Goal: Task Accomplishment & Management: Manage account settings

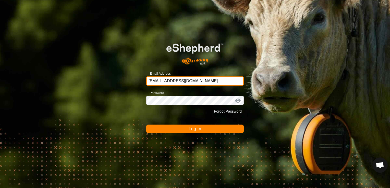
click at [199, 83] on input "brettdwhg@outlook.co.nz" at bounding box center [194, 81] width 97 height 9
click at [207, 129] on button "Log In" at bounding box center [194, 129] width 97 height 9
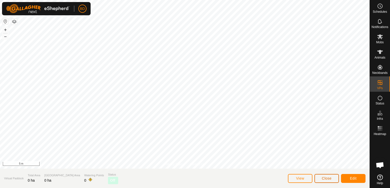
click at [323, 178] on span "Close" at bounding box center [327, 179] width 10 height 4
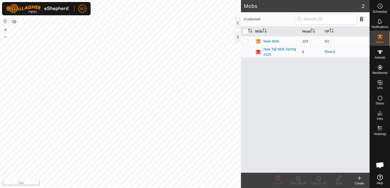
click at [359, 180] on icon at bounding box center [359, 179] width 0 height 4
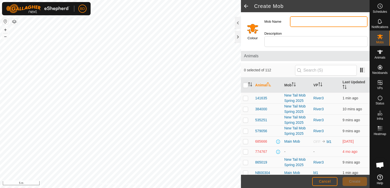
click at [294, 22] on input "Mob Name" at bounding box center [329, 21] width 78 height 11
type input "2025 R1 Bulls"
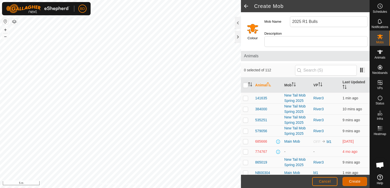
click at [359, 182] on span "Create" at bounding box center [354, 182] width 11 height 4
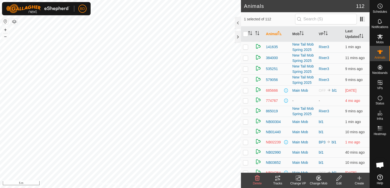
click at [320, 182] on div "Change Mob" at bounding box center [318, 183] width 20 height 5
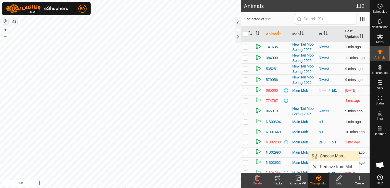
click at [333, 156] on link "Choose Mob..." at bounding box center [333, 156] width 51 height 10
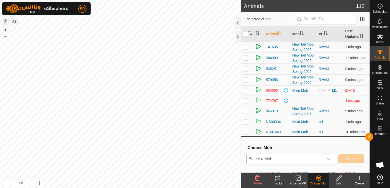
click at [331, 160] on div "dropdown trigger" at bounding box center [329, 159] width 10 height 10
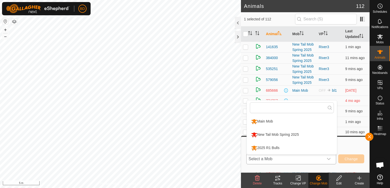
click at [269, 147] on li "2025 R1 Bulls" at bounding box center [292, 148] width 90 height 13
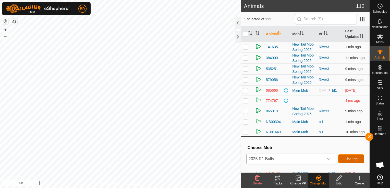
click at [348, 158] on span "Change" at bounding box center [350, 159] width 13 height 4
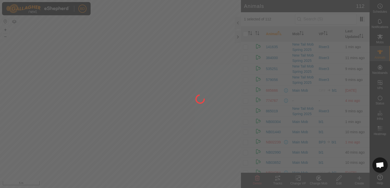
checkbox input "false"
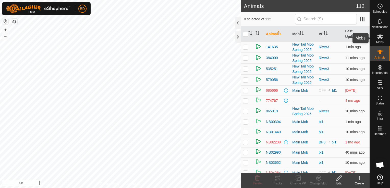
click at [380, 40] on div "Mobs" at bounding box center [380, 38] width 20 height 15
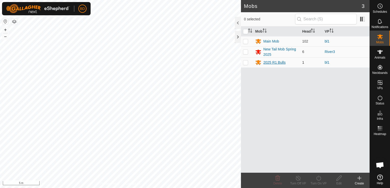
click at [259, 63] on icon at bounding box center [258, 62] width 6 height 5
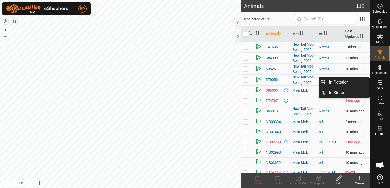
drag, startPoint x: 377, startPoint y: 91, endPoint x: 378, endPoint y: 86, distance: 5.3
click at [378, 86] on div "VPs" at bounding box center [380, 84] width 20 height 15
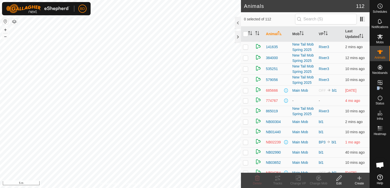
click at [369, 188] on p-menu "In Rotation In Storage" at bounding box center [369, 188] width 0 height 0
click at [320, 181] on div "Change Mob" at bounding box center [318, 183] width 20 height 5
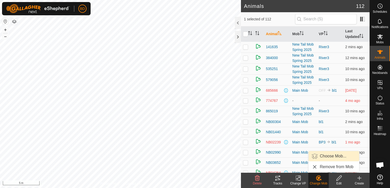
click at [330, 156] on link "Choose Mob..." at bounding box center [333, 156] width 51 height 10
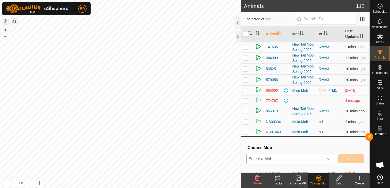
click at [330, 160] on icon "dropdown trigger" at bounding box center [329, 159] width 4 height 4
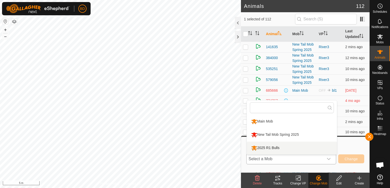
click at [290, 149] on li "2025 R1 Bulls" at bounding box center [292, 148] width 90 height 13
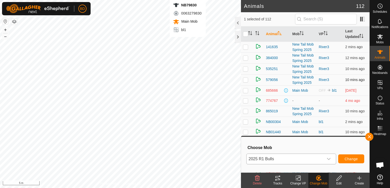
checkbox input "false"
click at [319, 182] on div "Change Mob" at bounding box center [318, 183] width 20 height 5
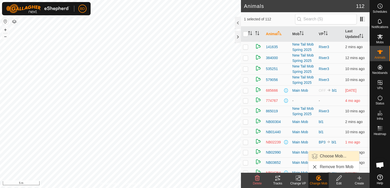
click at [327, 157] on link "Choose Mob..." at bounding box center [333, 156] width 51 height 10
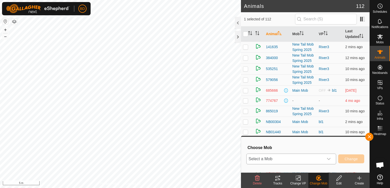
click at [330, 160] on icon "dropdown trigger" at bounding box center [329, 159] width 4 height 4
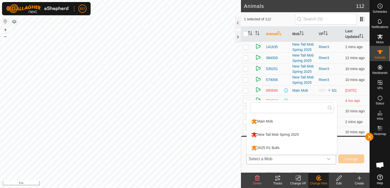
click at [268, 148] on li "2025 R1 Bulls" at bounding box center [292, 148] width 90 height 13
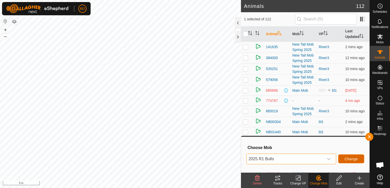
click at [347, 159] on span "Change" at bounding box center [350, 159] width 13 height 4
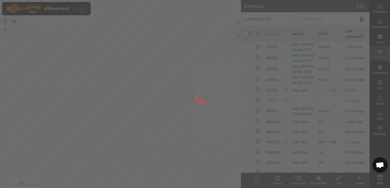
checkbox input "false"
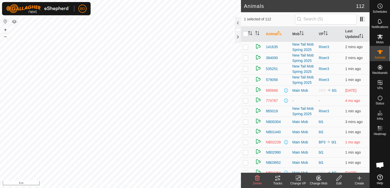
click at [319, 182] on div "Change Mob" at bounding box center [318, 183] width 20 height 5
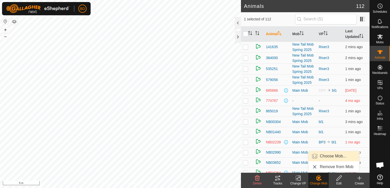
click at [329, 157] on link "Choose Mob..." at bounding box center [333, 156] width 51 height 10
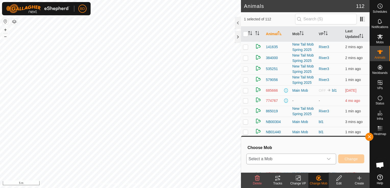
click at [330, 161] on div "dropdown trigger" at bounding box center [329, 159] width 10 height 10
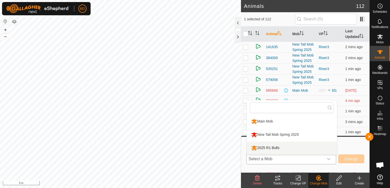
click at [279, 147] on li "2025 R1 Bulls" at bounding box center [292, 148] width 90 height 13
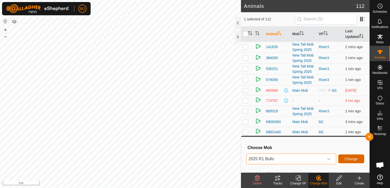
click at [352, 160] on span "Change" at bounding box center [350, 159] width 13 height 4
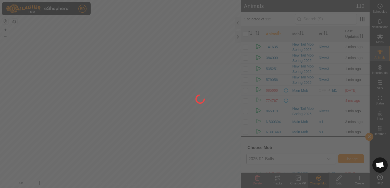
checkbox input "false"
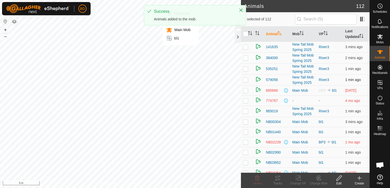
checkbox input "true"
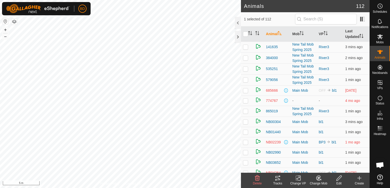
click at [317, 180] on icon at bounding box center [318, 178] width 4 height 5
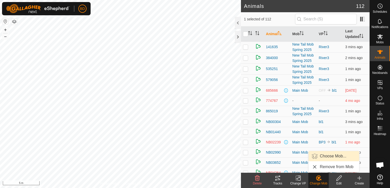
click at [332, 157] on link "Choose Mob..." at bounding box center [333, 156] width 51 height 10
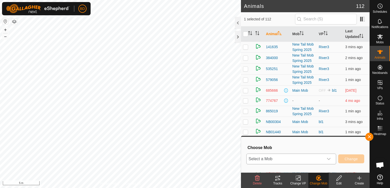
click at [330, 160] on icon "dropdown trigger" at bounding box center [329, 159] width 4 height 4
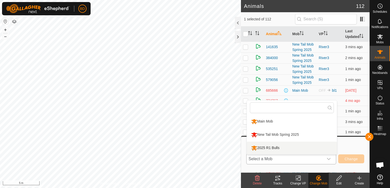
click at [286, 146] on li "2025 R1 Bulls" at bounding box center [292, 148] width 90 height 13
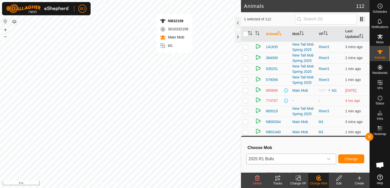
checkbox input "true"
checkbox input "false"
click at [320, 181] on icon at bounding box center [318, 178] width 6 height 6
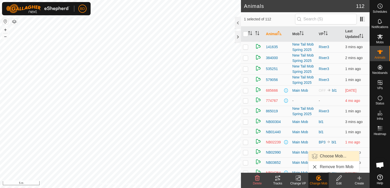
click at [331, 155] on link "Choose Mob..." at bounding box center [333, 156] width 51 height 10
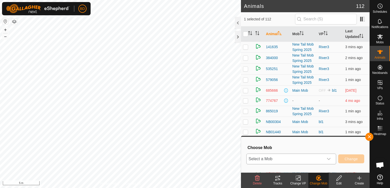
click at [330, 160] on icon "dropdown trigger" at bounding box center [329, 159] width 4 height 4
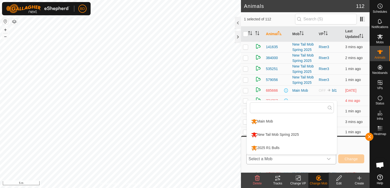
click at [273, 147] on li "2025 R1 Bulls" at bounding box center [292, 148] width 90 height 13
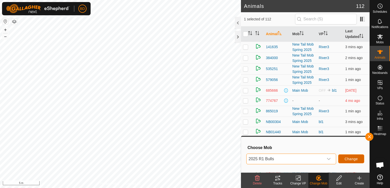
click at [351, 159] on span "Change" at bounding box center [350, 159] width 13 height 4
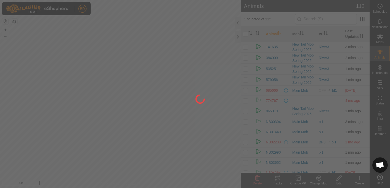
checkbox input "false"
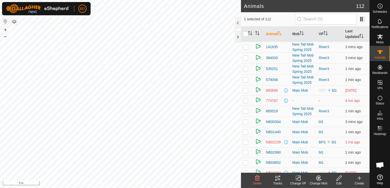
click at [320, 180] on icon at bounding box center [320, 179] width 1 height 1
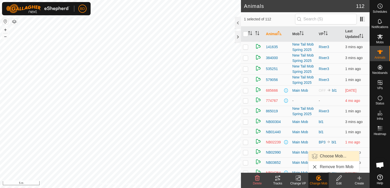
click at [328, 157] on link "Choose Mob..." at bounding box center [333, 156] width 51 height 10
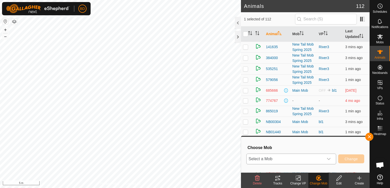
click at [328, 160] on icon "dropdown trigger" at bounding box center [329, 159] width 4 height 4
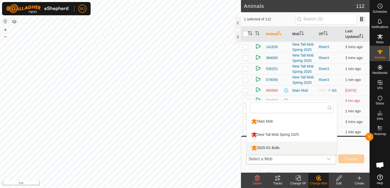
click at [279, 148] on li "2025 R1 Bulls" at bounding box center [292, 148] width 90 height 13
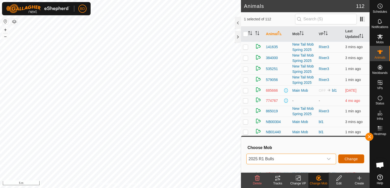
click at [350, 160] on span "Change" at bounding box center [350, 159] width 13 height 4
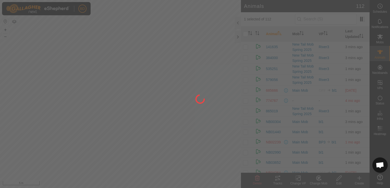
checkbox input "false"
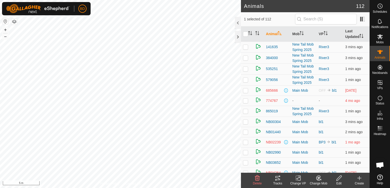
click at [319, 180] on icon at bounding box center [318, 178] width 4 height 5
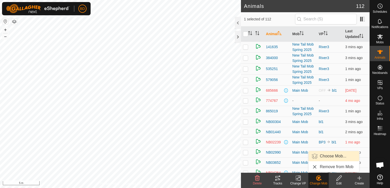
click at [330, 156] on link "Choose Mob..." at bounding box center [333, 156] width 51 height 10
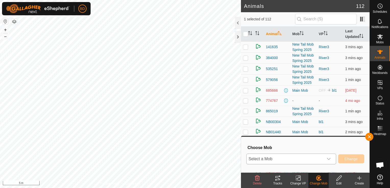
click at [331, 160] on icon "dropdown trigger" at bounding box center [329, 159] width 4 height 4
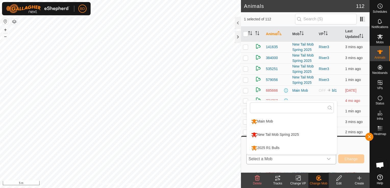
click at [271, 147] on li "2025 R1 Bulls" at bounding box center [292, 148] width 90 height 13
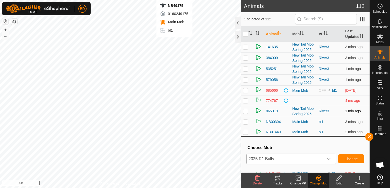
checkbox input "false"
checkbox input "true"
click at [321, 180] on icon at bounding box center [320, 179] width 1 height 1
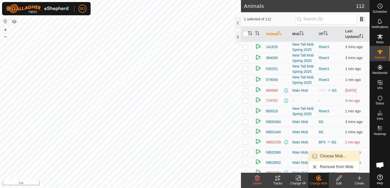
click at [343, 157] on link "Choose Mob..." at bounding box center [333, 156] width 51 height 10
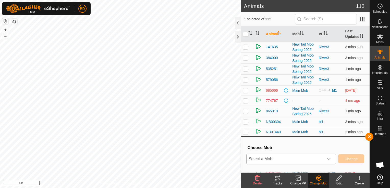
click at [331, 159] on icon "dropdown trigger" at bounding box center [329, 159] width 4 height 4
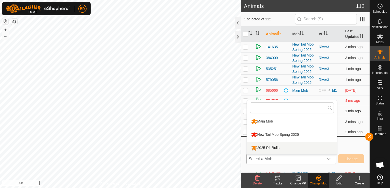
click at [276, 146] on li "2025 R1 Bulls" at bounding box center [292, 148] width 90 height 13
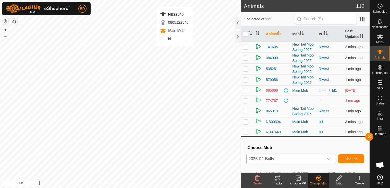
checkbox input "true"
checkbox input "false"
click at [323, 182] on div "Change Mob" at bounding box center [318, 183] width 20 height 5
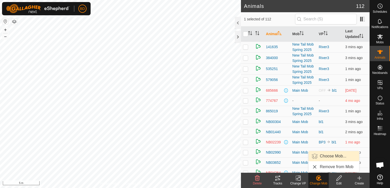
click at [333, 157] on link "Choose Mob..." at bounding box center [333, 156] width 51 height 10
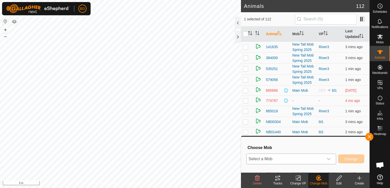
click at [329, 159] on icon "dropdown trigger" at bounding box center [329, 159] width 4 height 4
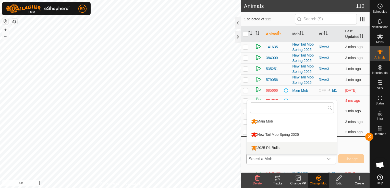
click at [267, 146] on li "2025 R1 Bulls" at bounding box center [292, 148] width 90 height 13
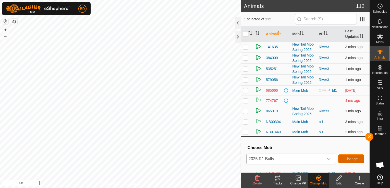
click at [348, 159] on span "Change" at bounding box center [350, 159] width 13 height 4
checkbox input "false"
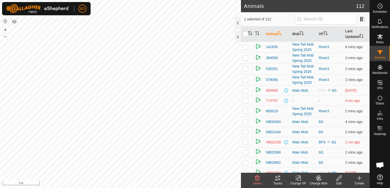
click at [319, 180] on icon at bounding box center [318, 178] width 6 height 6
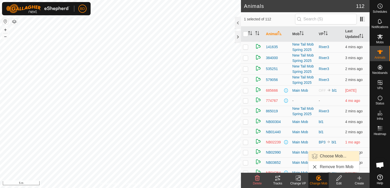
click at [329, 158] on link "Choose Mob..." at bounding box center [333, 156] width 51 height 10
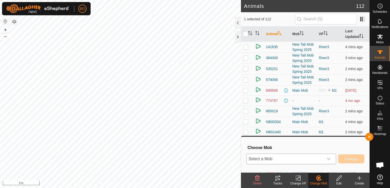
drag, startPoint x: 330, startPoint y: 161, endPoint x: 326, endPoint y: 162, distance: 4.3
click at [329, 161] on div "dropdown trigger" at bounding box center [329, 159] width 10 height 10
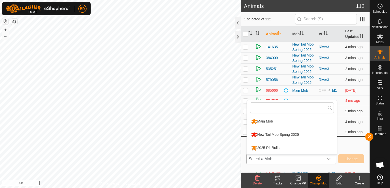
click at [277, 147] on li "2025 R1 Bulls" at bounding box center [292, 148] width 90 height 13
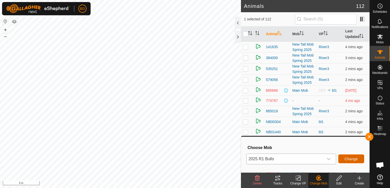
click at [350, 158] on span "Change" at bounding box center [350, 159] width 13 height 4
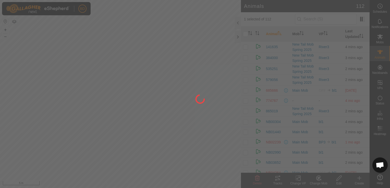
checkbox input "false"
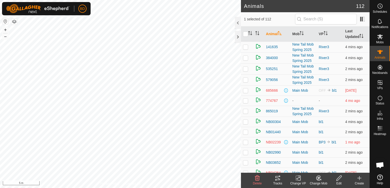
click at [319, 180] on icon at bounding box center [318, 178] width 6 height 6
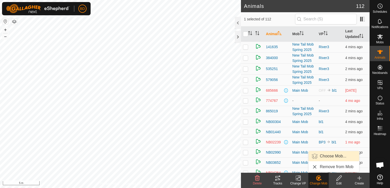
click at [329, 156] on link "Choose Mob..." at bounding box center [333, 156] width 51 height 10
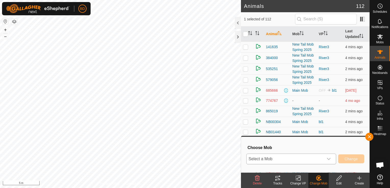
click at [330, 159] on icon "dropdown trigger" at bounding box center [329, 159] width 4 height 4
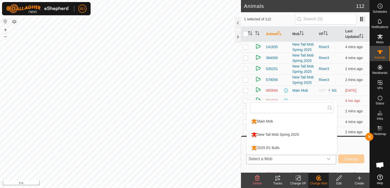
click at [271, 147] on li "2025 R1 Bulls" at bounding box center [292, 148] width 90 height 13
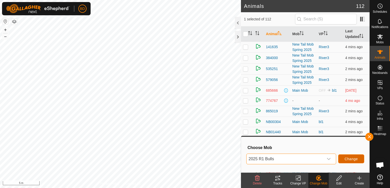
click at [344, 158] on button "Change" at bounding box center [351, 159] width 26 height 9
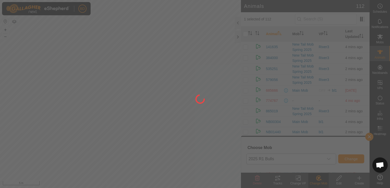
checkbox input "false"
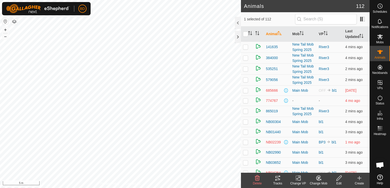
click at [319, 180] on icon at bounding box center [318, 178] width 6 height 6
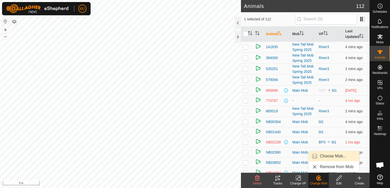
click at [328, 155] on link "Choose Mob..." at bounding box center [333, 156] width 51 height 10
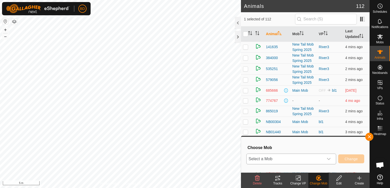
click at [331, 160] on div "dropdown trigger" at bounding box center [329, 159] width 10 height 10
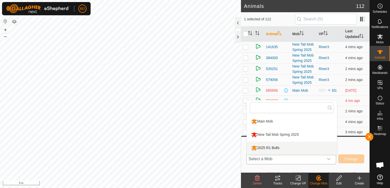
click at [272, 149] on li "2025 R1 Bulls" at bounding box center [292, 148] width 90 height 13
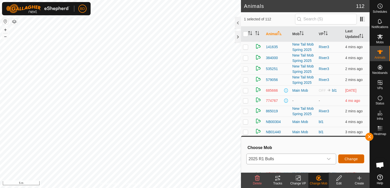
click at [357, 159] on button "Change" at bounding box center [351, 159] width 26 height 9
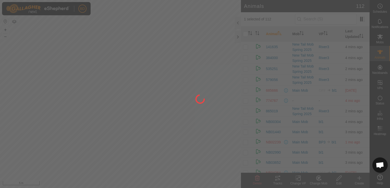
checkbox input "false"
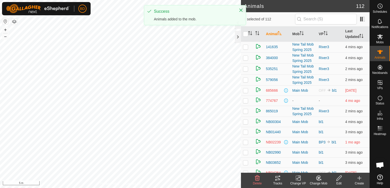
click at [317, 180] on icon at bounding box center [318, 178] width 6 height 6
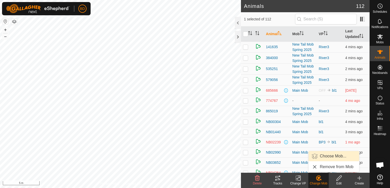
click at [326, 156] on link "Choose Mob..." at bounding box center [333, 156] width 51 height 10
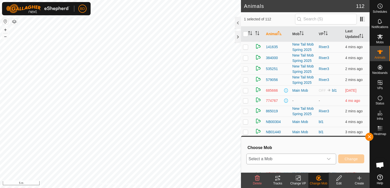
drag, startPoint x: 330, startPoint y: 160, endPoint x: 324, endPoint y: 161, distance: 5.4
click at [330, 160] on icon "dropdown trigger" at bounding box center [329, 159] width 4 height 4
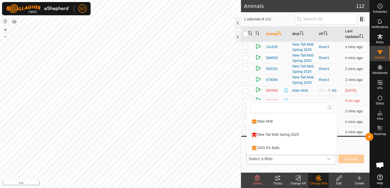
click at [274, 149] on li "2025 R1 Bulls" at bounding box center [292, 148] width 90 height 13
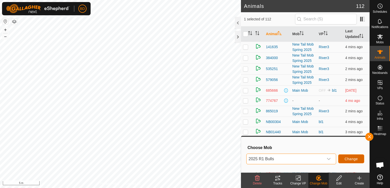
click at [353, 158] on span "Change" at bounding box center [350, 159] width 13 height 4
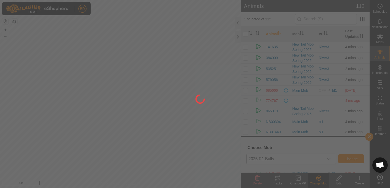
checkbox input "false"
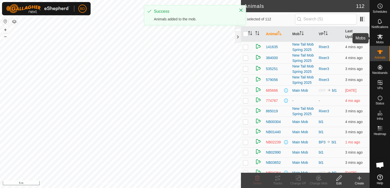
drag, startPoint x: 381, startPoint y: 40, endPoint x: 378, endPoint y: 43, distance: 4.2
click at [380, 40] on es-mob-svg-icon at bounding box center [379, 37] width 9 height 8
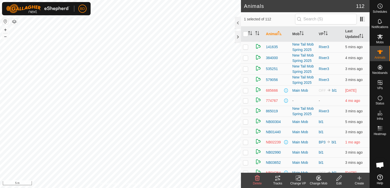
click at [319, 180] on icon at bounding box center [318, 178] width 4 height 5
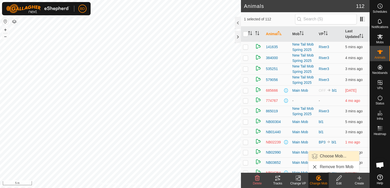
click at [329, 158] on link "Choose Mob..." at bounding box center [333, 156] width 51 height 10
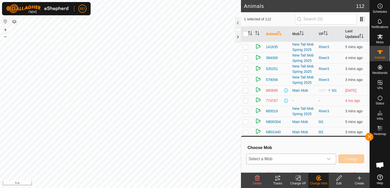
click at [329, 160] on icon "dropdown trigger" at bounding box center [329, 159] width 4 height 2
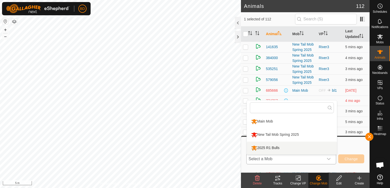
click at [264, 147] on li "2025 R1 Bulls" at bounding box center [292, 148] width 90 height 13
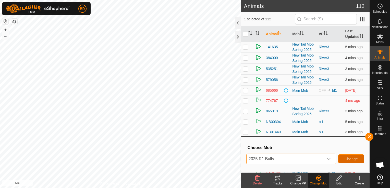
click at [357, 160] on button "Change" at bounding box center [351, 159] width 26 height 9
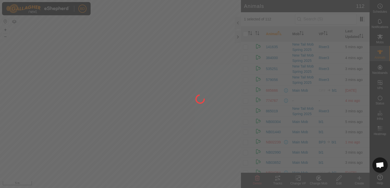
checkbox input "false"
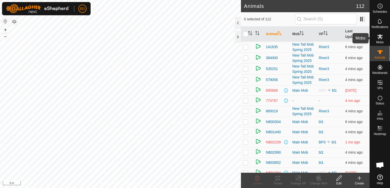
drag, startPoint x: 381, startPoint y: 40, endPoint x: 379, endPoint y: 42, distance: 3.2
click at [381, 41] on span "Mobs" at bounding box center [379, 42] width 7 height 3
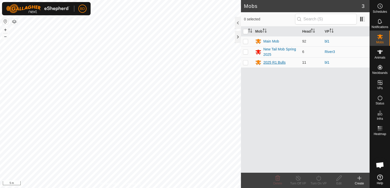
click at [279, 63] on div "2025 R1 Bulls" at bounding box center [274, 62] width 22 height 5
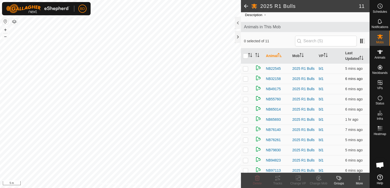
scroll to position [29, 0]
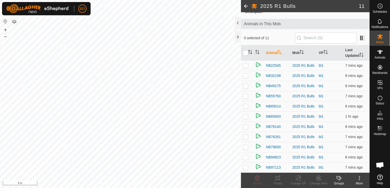
scroll to position [29, 0]
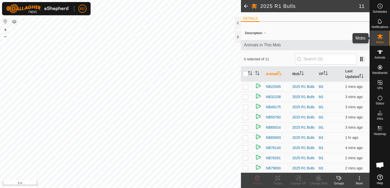
click at [380, 37] on icon at bounding box center [380, 36] width 6 height 5
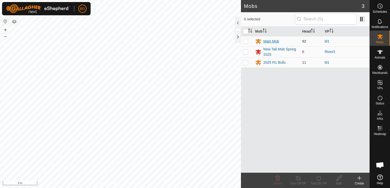
click at [270, 42] on div "Main Mob" at bounding box center [271, 41] width 16 height 5
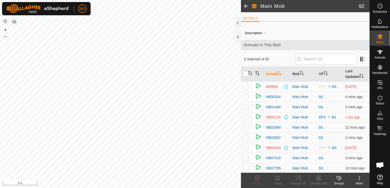
click at [258, 73] on icon "Activate to sort" at bounding box center [258, 73] width 1 height 4
click at [279, 74] on icon "Activate to sort" at bounding box center [279, 73] width 1 height 4
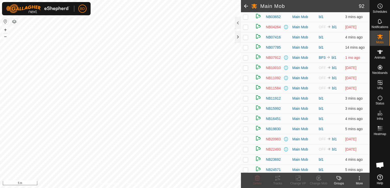
scroll to position [128, 0]
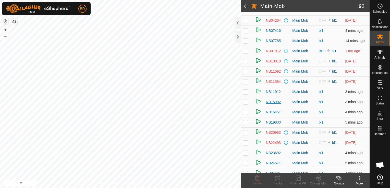
click at [278, 102] on span "NB15992" at bounding box center [273, 102] width 15 height 5
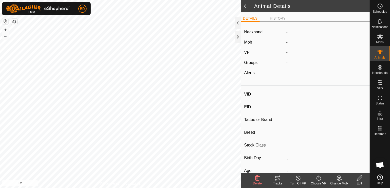
type input "NB15992"
type input "000003154115992"
type input "-"
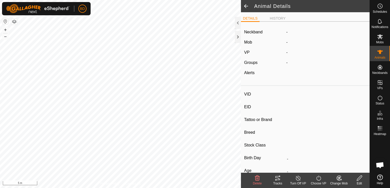
type input "-"
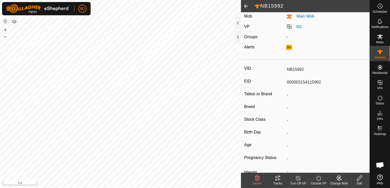
scroll to position [51, 0]
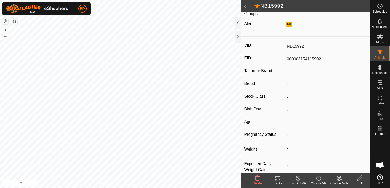
click at [341, 182] on div "Change Mob" at bounding box center [339, 183] width 20 height 5
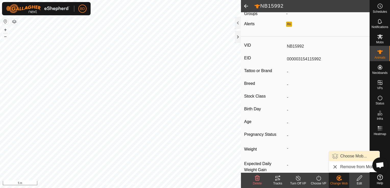
click at [351, 157] on link "Choose Mob..." at bounding box center [354, 156] width 51 height 10
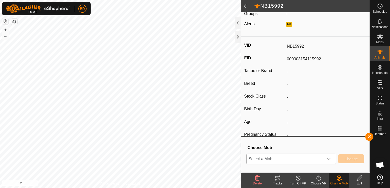
click at [332, 159] on div "dropdown trigger" at bounding box center [329, 159] width 10 height 10
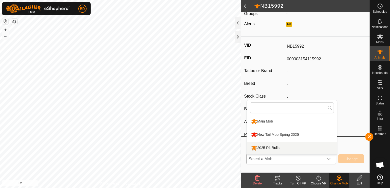
click at [268, 145] on li "2025 R1 Bulls" at bounding box center [292, 148] width 90 height 13
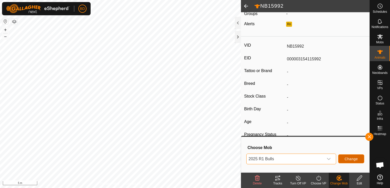
click at [351, 160] on span "Change" at bounding box center [350, 159] width 13 height 4
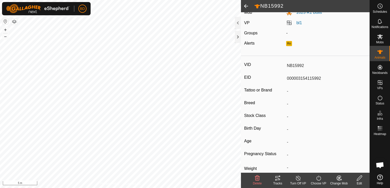
scroll to position [0, 0]
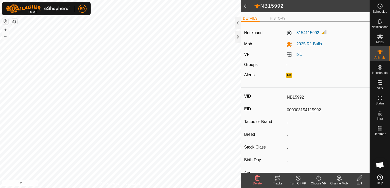
click at [246, 7] on span at bounding box center [246, 6] width 10 height 12
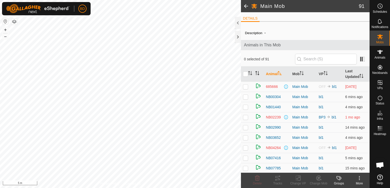
click at [257, 73] on icon "Activate to sort" at bounding box center [257, 73] width 4 height 4
click at [250, 73] on icon "Activate to sort" at bounding box center [250, 73] width 4 height 4
click at [245, 75] on input "checkbox" at bounding box center [245, 74] width 5 height 5
checkbox input "true"
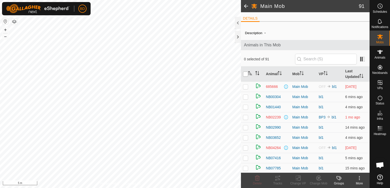
checkbox input "true"
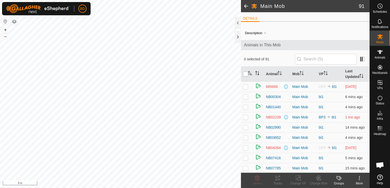
checkbox input "true"
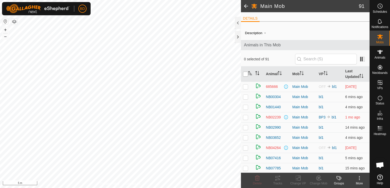
checkbox input "true"
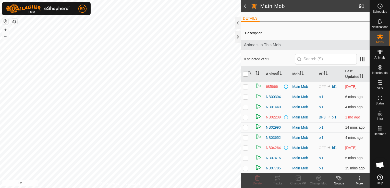
checkbox input "true"
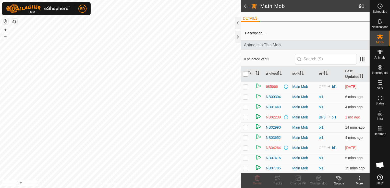
checkbox input "true"
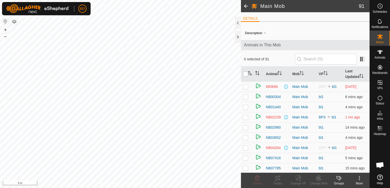
checkbox input "true"
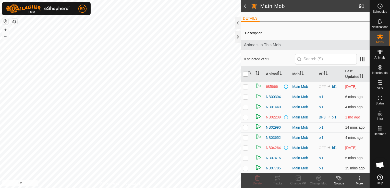
checkbox input "true"
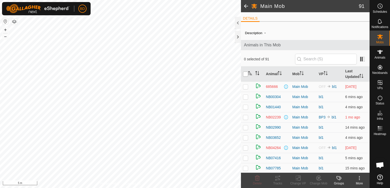
checkbox input "true"
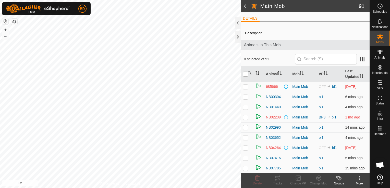
checkbox input "true"
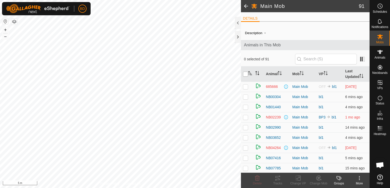
checkbox input "true"
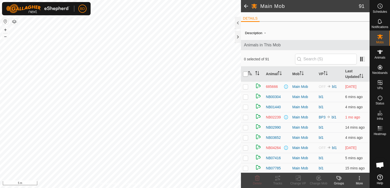
checkbox input "true"
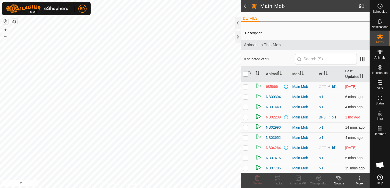
checkbox input "true"
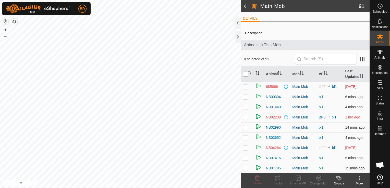
checkbox input "true"
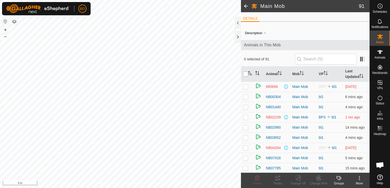
checkbox input "true"
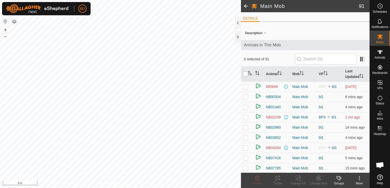
checkbox input "true"
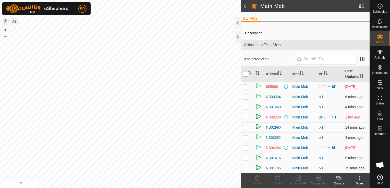
checkbox input "true"
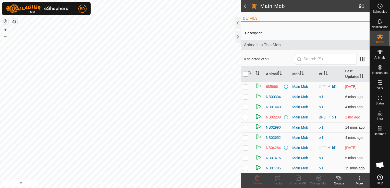
checkbox input "true"
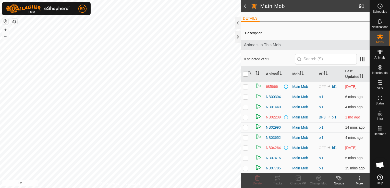
checkbox input "true"
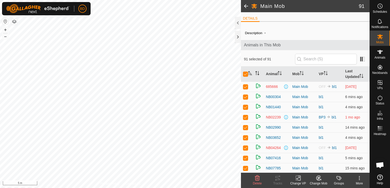
click at [257, 73] on icon "Activate to sort" at bounding box center [257, 73] width 4 height 4
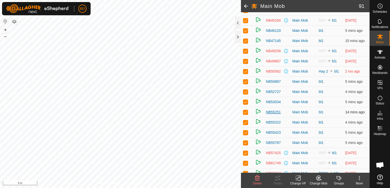
scroll to position [561, 0]
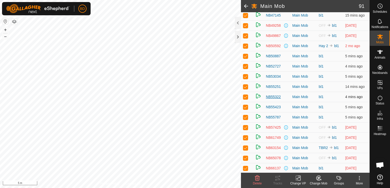
click at [274, 96] on span "NB55322" at bounding box center [273, 96] width 15 height 5
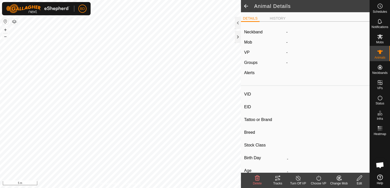
type input "NB55322"
type input "000001780755322"
type input "-"
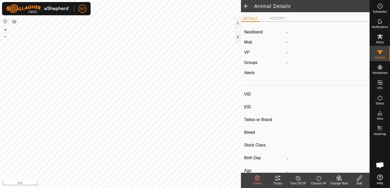
type input "-"
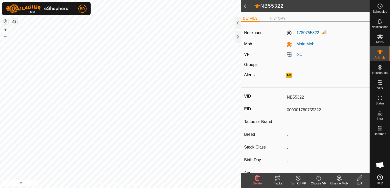
click at [246, 6] on span at bounding box center [246, 6] width 10 height 12
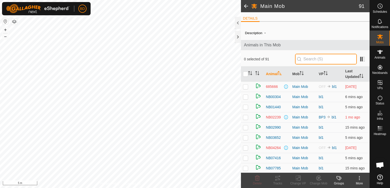
click at [310, 58] on input "text" at bounding box center [326, 59] width 62 height 11
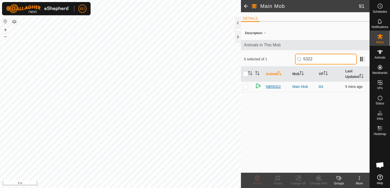
type input "5322"
click at [271, 87] on span "NB55322" at bounding box center [273, 86] width 15 height 5
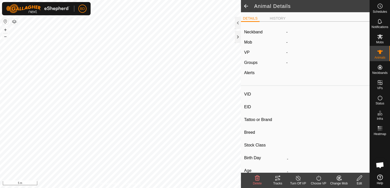
type input "NB55322"
type input "000001780755322"
type input "-"
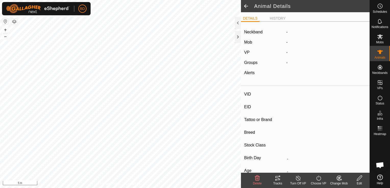
type input "-"
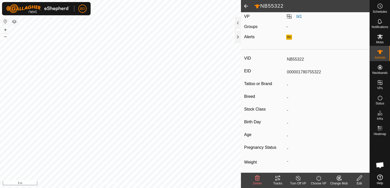
scroll to position [51, 0]
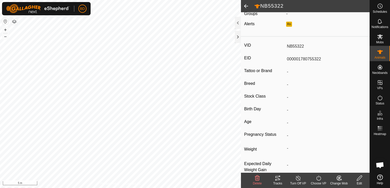
click at [339, 181] on div "Change Mob" at bounding box center [339, 183] width 20 height 5
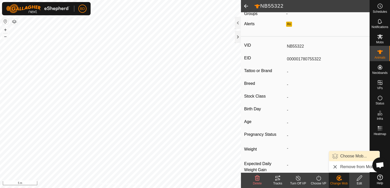
click at [354, 157] on link "Choose Mob..." at bounding box center [354, 156] width 51 height 10
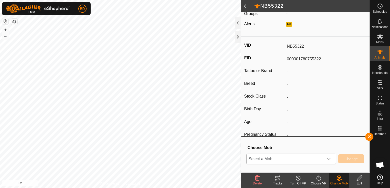
click at [331, 159] on icon "dropdown trigger" at bounding box center [329, 159] width 4 height 4
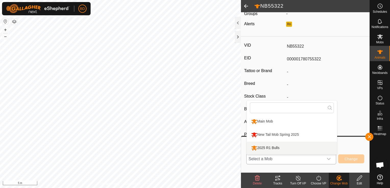
click at [271, 147] on li "2025 R1 Bulls" at bounding box center [292, 148] width 90 height 13
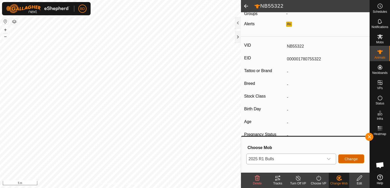
click at [350, 159] on span "Change" at bounding box center [350, 159] width 13 height 4
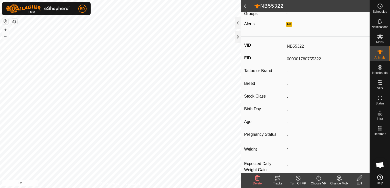
click at [248, 7] on span at bounding box center [246, 6] width 10 height 12
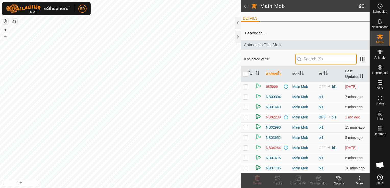
click at [313, 62] on input "text" at bounding box center [326, 59] width 62 height 11
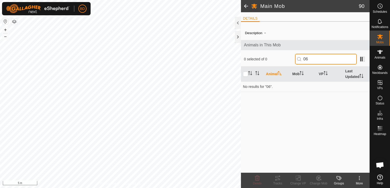
type input "0"
type input "5685"
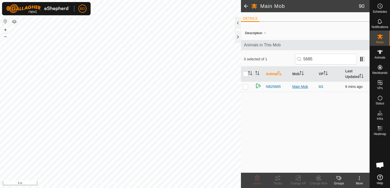
click at [299, 86] on div "Main Mob" at bounding box center [303, 86] width 22 height 5
click at [246, 87] on p-checkbox at bounding box center [245, 87] width 5 height 4
checkbox input "true"
click at [275, 86] on span "NB25685" at bounding box center [273, 86] width 15 height 5
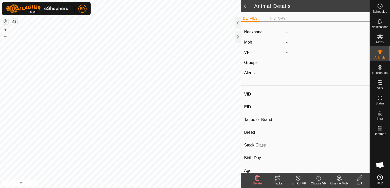
type input "NB25685"
type input "000003404325685"
type input "-"
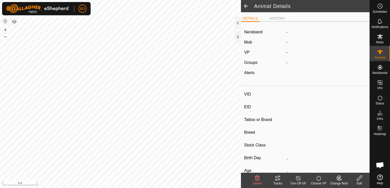
type input "-"
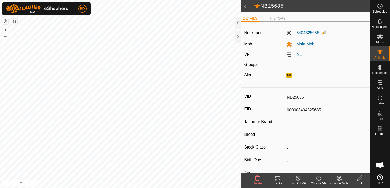
click at [339, 181] on div "Change Mob" at bounding box center [339, 183] width 20 height 5
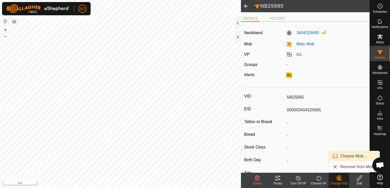
click at [353, 157] on link "Choose Mob..." at bounding box center [354, 156] width 51 height 10
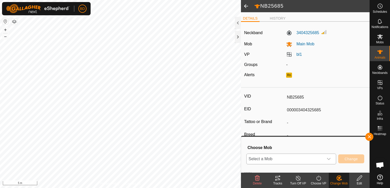
drag, startPoint x: 329, startPoint y: 160, endPoint x: 308, endPoint y: 167, distance: 22.6
click at [329, 160] on icon "dropdown trigger" at bounding box center [329, 159] width 4 height 2
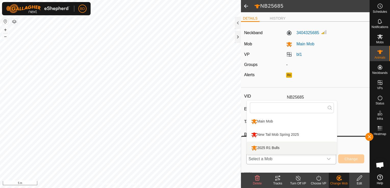
click at [280, 146] on li "2025 R1 Bulls" at bounding box center [292, 148] width 90 height 13
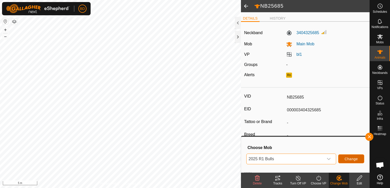
click at [350, 159] on span "Change" at bounding box center [350, 159] width 13 height 4
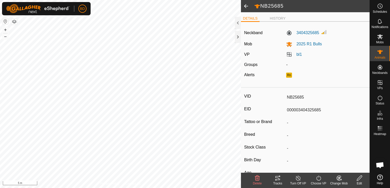
click at [245, 6] on span at bounding box center [246, 6] width 10 height 12
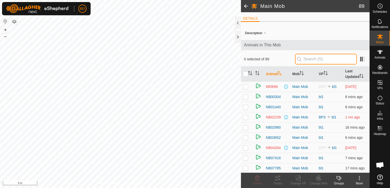
click at [310, 60] on input "text" at bounding box center [326, 59] width 62 height 11
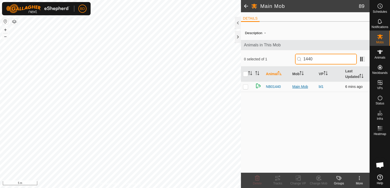
type input "1440"
click at [301, 86] on div "Main Mob" at bounding box center [303, 86] width 22 height 5
click at [246, 87] on p-checkbox at bounding box center [245, 87] width 5 height 4
checkbox input "true"
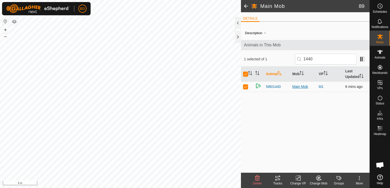
click at [298, 86] on div "Main Mob" at bounding box center [303, 86] width 22 height 5
click at [319, 181] on icon at bounding box center [318, 178] width 6 height 6
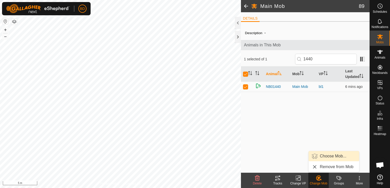
click at [336, 157] on link "Choose Mob..." at bounding box center [333, 156] width 51 height 10
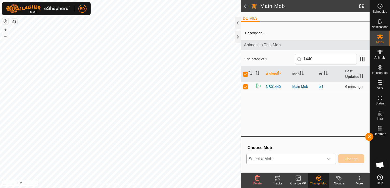
click at [329, 159] on icon "dropdown trigger" at bounding box center [329, 159] width 4 height 4
click at [277, 147] on li "2025 R1 Bulls" at bounding box center [292, 148] width 90 height 13
click at [350, 158] on span "Change" at bounding box center [350, 159] width 13 height 4
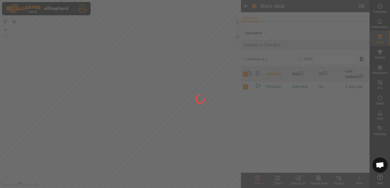
checkbox input "false"
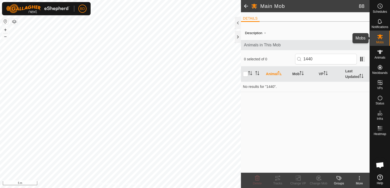
click at [380, 39] on icon at bounding box center [380, 37] width 6 height 6
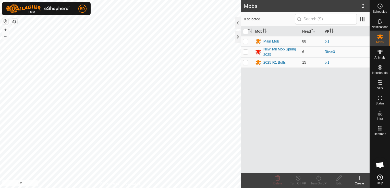
click at [275, 62] on div "2025 R1 Bulls" at bounding box center [274, 62] width 22 height 5
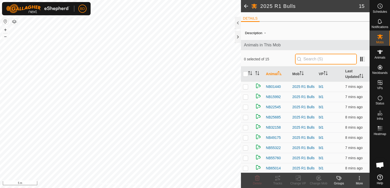
click at [310, 60] on input "text" at bounding box center [326, 59] width 62 height 11
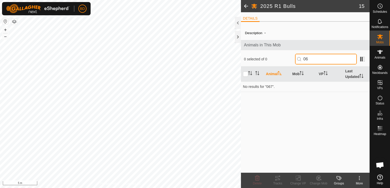
type input "0"
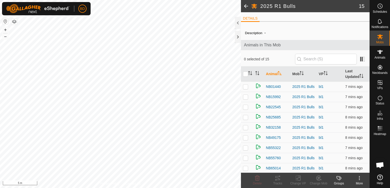
click at [246, 6] on span at bounding box center [246, 6] width 10 height 12
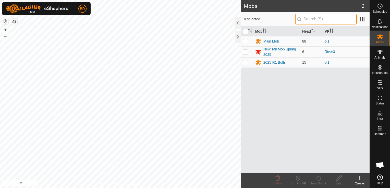
click at [312, 19] on input "text" at bounding box center [326, 19] width 62 height 11
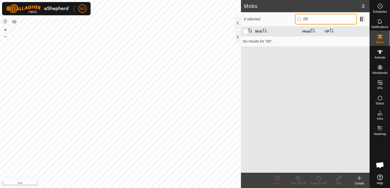
type input "0"
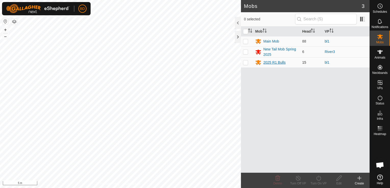
click at [278, 62] on div "2025 R1 Bulls" at bounding box center [274, 62] width 22 height 5
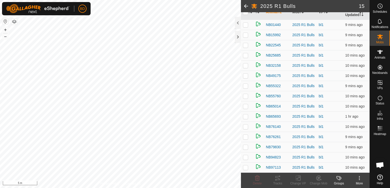
scroll to position [72, 0]
click at [246, 125] on p-checkbox at bounding box center [245, 127] width 5 height 4
checkbox input "true"
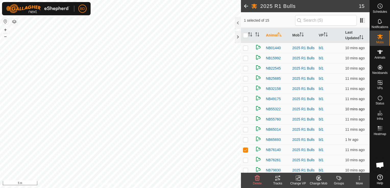
scroll to position [21, 0]
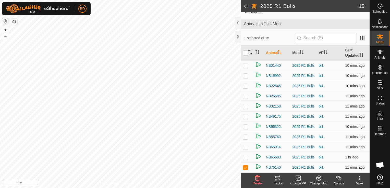
click at [245, 88] on p-checkbox at bounding box center [245, 86] width 5 height 4
checkbox input "true"
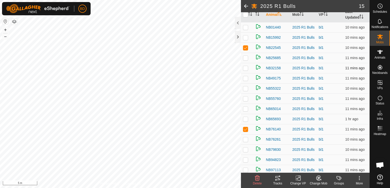
scroll to position [72, 0]
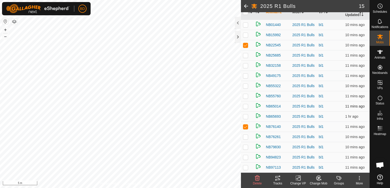
click at [246, 104] on p-checkbox at bounding box center [245, 106] width 5 height 4
checkbox input "true"
click at [246, 115] on p-checkbox at bounding box center [245, 117] width 5 height 4
checkbox input "true"
click at [245, 167] on p-checkbox at bounding box center [245, 168] width 5 height 4
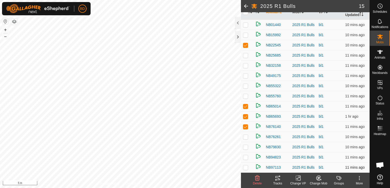
checkbox input "true"
drag, startPoint x: 245, startPoint y: 59, endPoint x: 247, endPoint y: 62, distance: 3.0
click at [245, 64] on p-checkbox at bounding box center [245, 66] width 5 height 4
checkbox input "true"
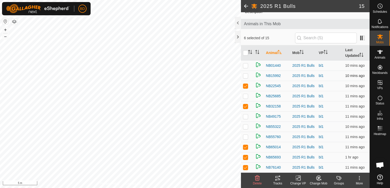
scroll to position [47, 0]
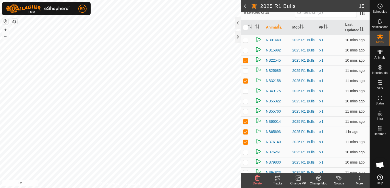
click at [246, 93] on p-checkbox at bounding box center [245, 91] width 5 height 4
checkbox input "true"
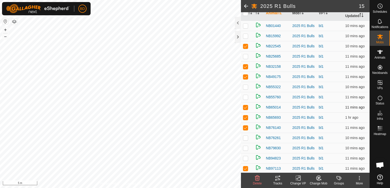
scroll to position [72, 0]
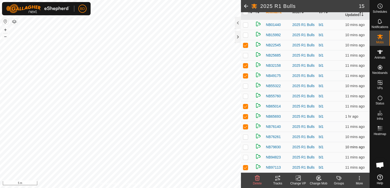
click at [244, 146] on p-checkbox at bounding box center [245, 147] width 5 height 4
checkbox input "true"
click at [245, 136] on p-checkbox at bounding box center [245, 137] width 5 height 4
checkbox input "true"
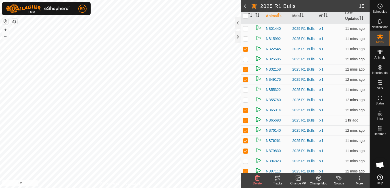
scroll to position [47, 0]
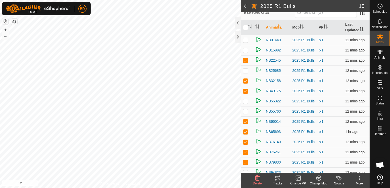
click at [245, 51] on p-checkbox at bounding box center [245, 50] width 5 height 4
checkbox input "true"
drag, startPoint x: 244, startPoint y: 106, endPoint x: 247, endPoint y: 110, distance: 4.2
click at [244, 103] on p-checkbox at bounding box center [245, 101] width 5 height 4
checkbox input "true"
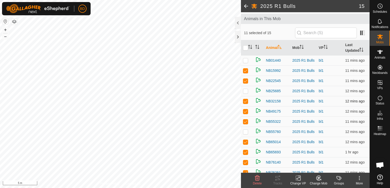
scroll to position [0, 0]
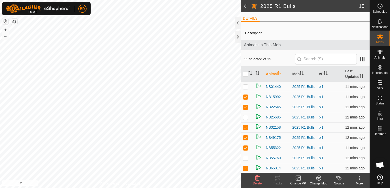
click at [246, 119] on p-checkbox at bounding box center [245, 117] width 5 height 4
checkbox input "true"
drag, startPoint x: 246, startPoint y: 86, endPoint x: 253, endPoint y: 101, distance: 15.9
click at [246, 87] on p-checkbox at bounding box center [245, 87] width 5 height 4
checkbox input "true"
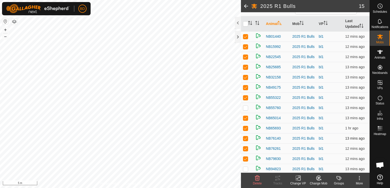
scroll to position [51, 0]
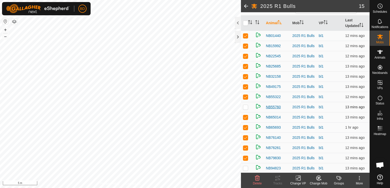
click at [274, 110] on span "NB55760" at bounding box center [273, 107] width 15 height 5
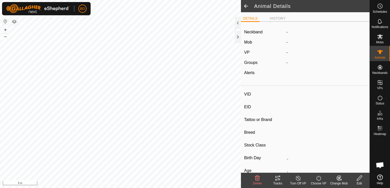
type input "NB55760"
type input "000000037655760"
type input "-"
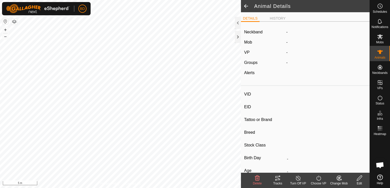
type input "-"
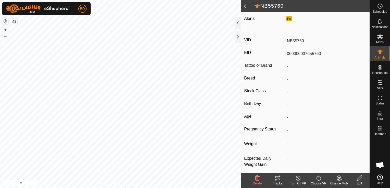
scroll to position [61, 0]
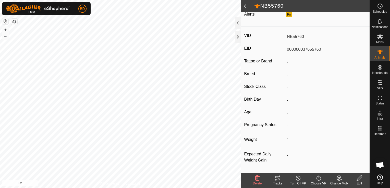
click at [338, 180] on icon at bounding box center [339, 178] width 6 height 6
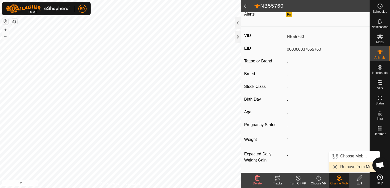
click at [342, 166] on link "Remove from Mob" at bounding box center [354, 167] width 51 height 10
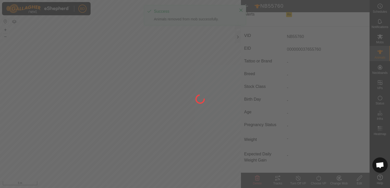
scroll to position [61, 0]
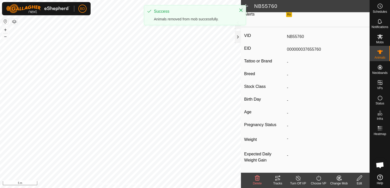
click at [249, 7] on span at bounding box center [246, 6] width 10 height 12
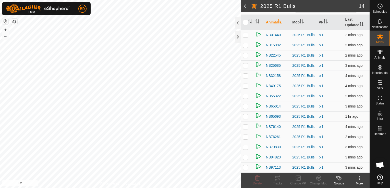
scroll to position [61, 0]
click at [245, 6] on span at bounding box center [246, 6] width 10 height 12
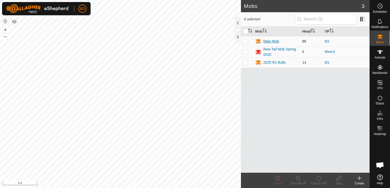
click at [271, 42] on div "Main Mob" at bounding box center [271, 41] width 16 height 5
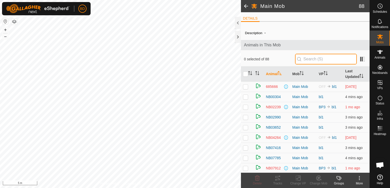
click at [312, 60] on input "text" at bounding box center [326, 59] width 62 height 11
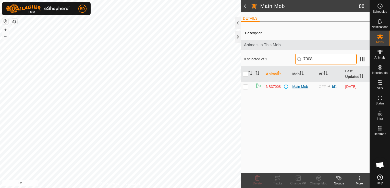
type input "7008"
click at [297, 87] on div "Main Mob" at bounding box center [303, 86] width 22 height 5
click at [274, 86] on span "NB37008" at bounding box center [273, 86] width 15 height 5
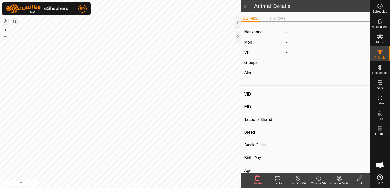
type input "NB37008"
type input "000000918737008"
type input "-"
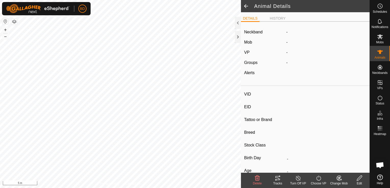
type input "-"
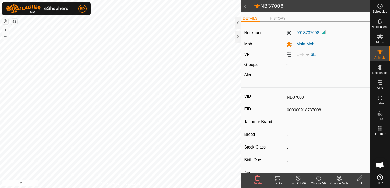
click at [338, 178] on icon at bounding box center [339, 178] width 4 height 3
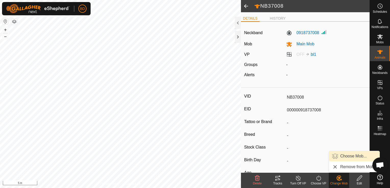
click at [352, 157] on link "Choose Mob..." at bounding box center [354, 156] width 51 height 10
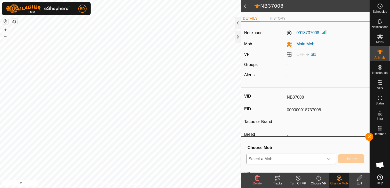
click at [330, 160] on icon "dropdown trigger" at bounding box center [329, 159] width 4 height 4
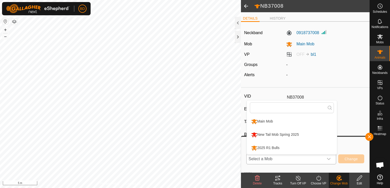
click at [273, 145] on li "2025 R1 Bulls" at bounding box center [292, 148] width 90 height 13
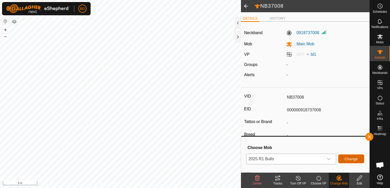
click at [354, 160] on span "Change" at bounding box center [350, 159] width 13 height 4
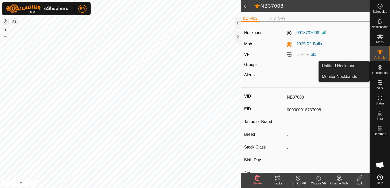
click at [380, 70] on icon at bounding box center [380, 67] width 6 height 6
click at [357, 68] on link "Unfitted Neckbands" at bounding box center [344, 66] width 51 height 10
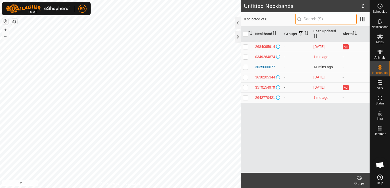
click at [309, 18] on input "text" at bounding box center [326, 19] width 62 height 11
